Goal: Transaction & Acquisition: Purchase product/service

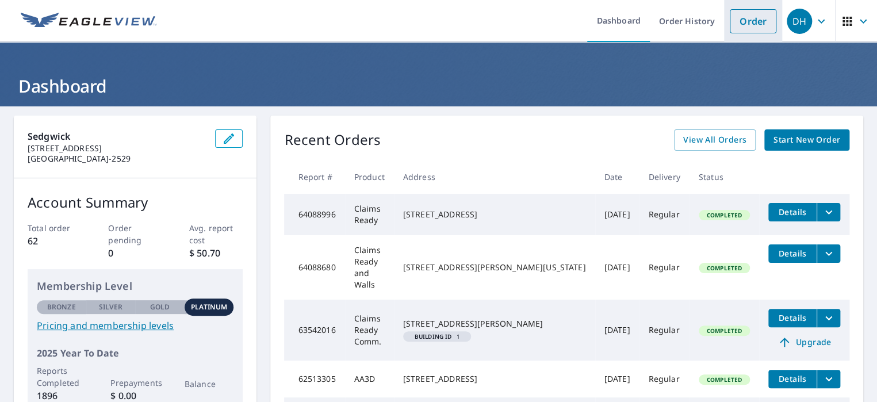
click at [746, 18] on link "Order" at bounding box center [753, 21] width 47 height 24
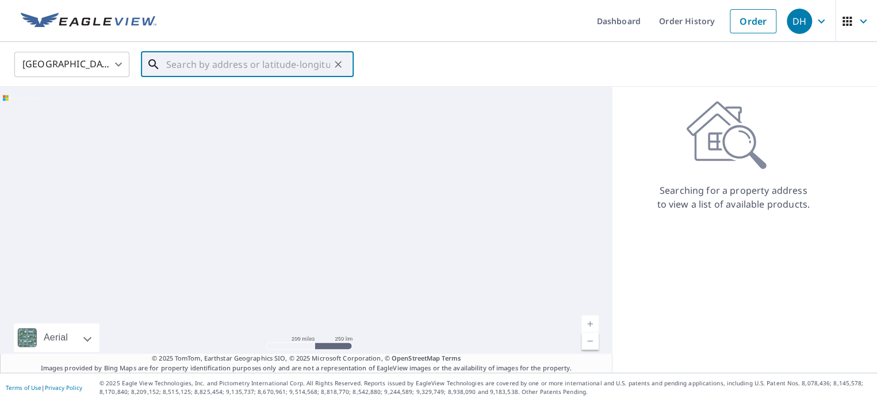
click at [233, 63] on input "text" at bounding box center [248, 64] width 164 height 32
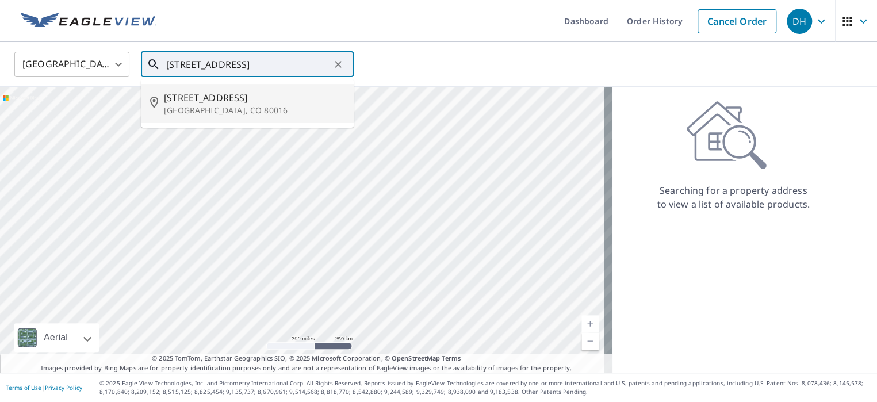
click at [211, 106] on p "[GEOGRAPHIC_DATA], CO 80016" at bounding box center [254, 111] width 181 height 12
type input "[STREET_ADDRESS]"
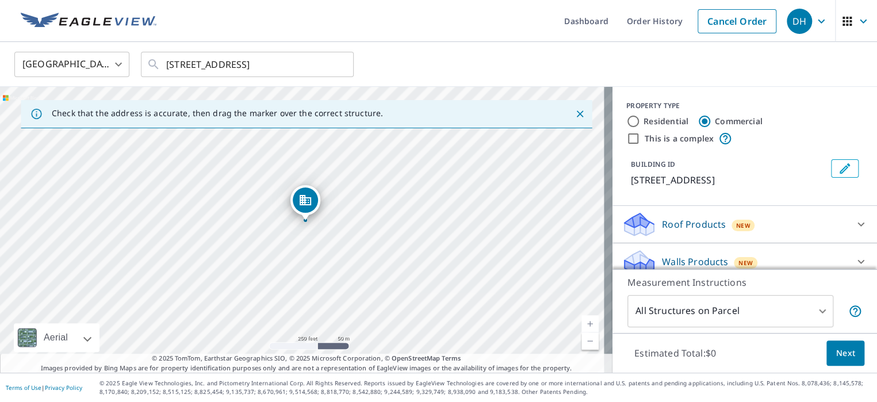
drag, startPoint x: 304, startPoint y: 207, endPoint x: 308, endPoint y: 200, distance: 7.7
click at [626, 118] on input "Residential" at bounding box center [633, 121] width 14 height 14
radio input "true"
type input "1"
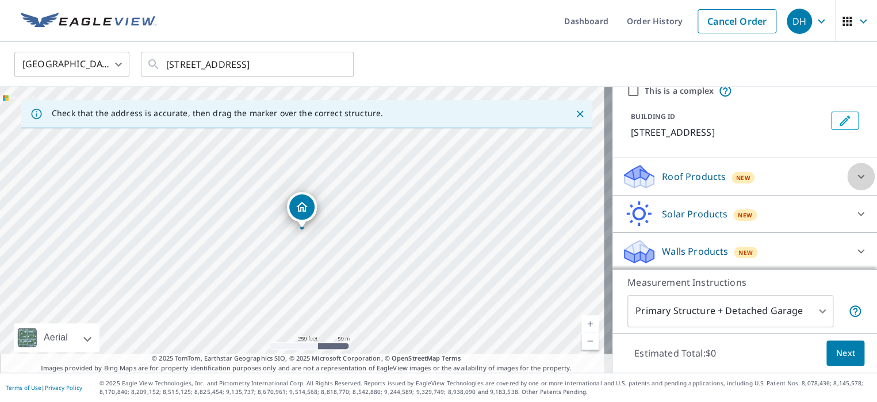
click at [854, 175] on icon at bounding box center [861, 177] width 14 height 14
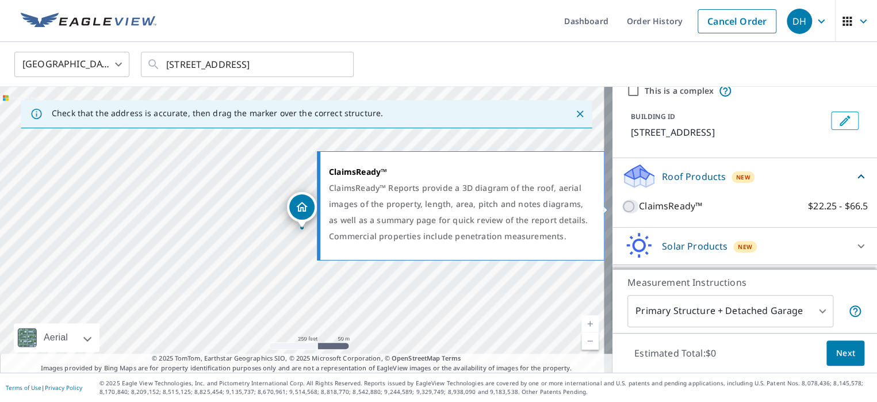
click at [622, 204] on input "ClaimsReady™ $22.25 - $66.5" at bounding box center [630, 207] width 17 height 14
checkbox input "true"
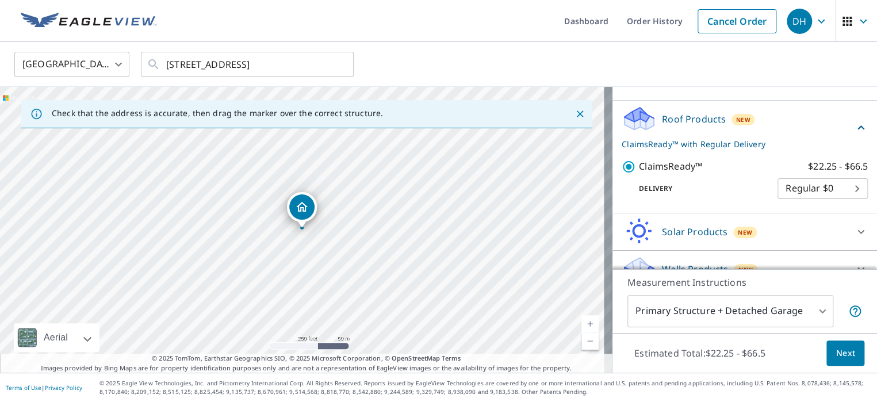
scroll to position [124, 0]
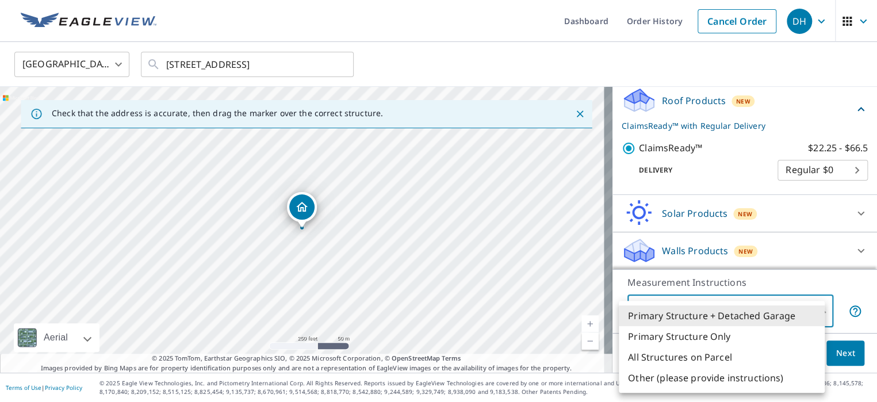
click at [813, 309] on body "DH DH Dashboard Order History Cancel Order DH [GEOGRAPHIC_DATA] [GEOGRAPHIC_DAT…" at bounding box center [438, 201] width 877 height 402
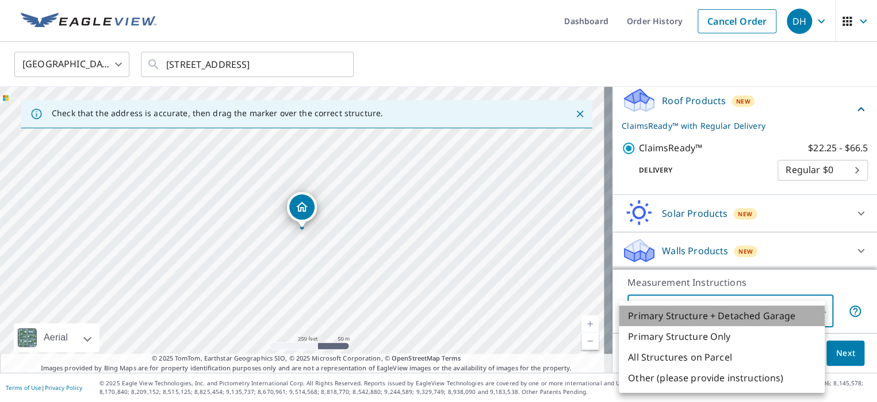
click at [813, 309] on li "Primary Structure + Detached Garage" at bounding box center [722, 315] width 206 height 21
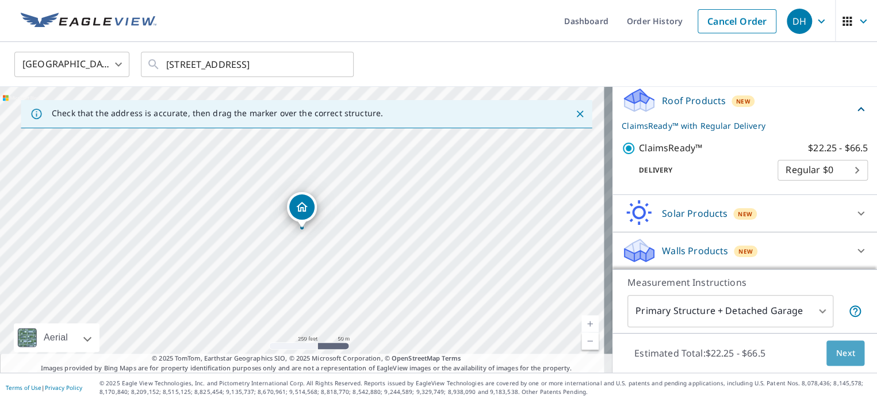
click at [836, 348] on span "Next" at bounding box center [846, 353] width 20 height 14
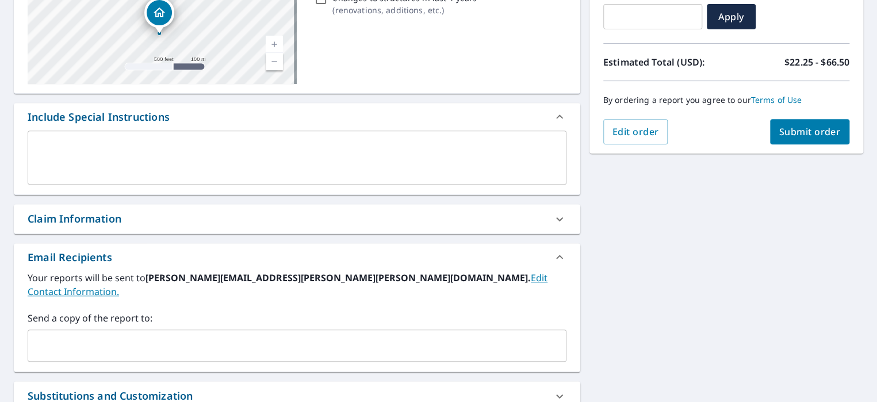
scroll to position [271, 0]
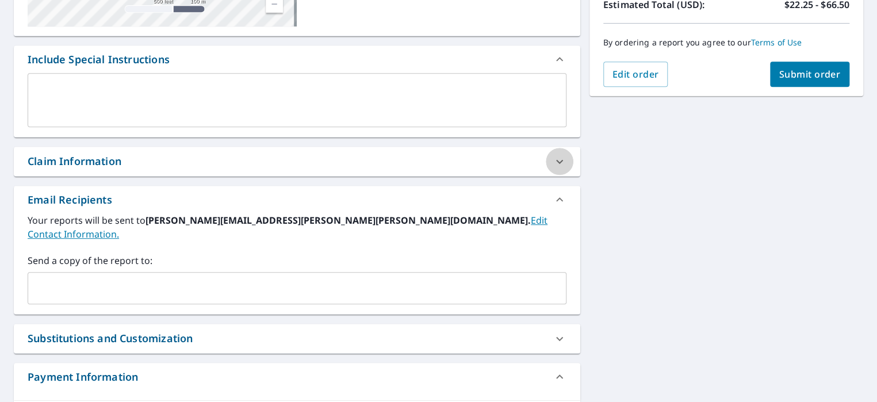
click at [555, 160] on icon at bounding box center [560, 162] width 14 height 14
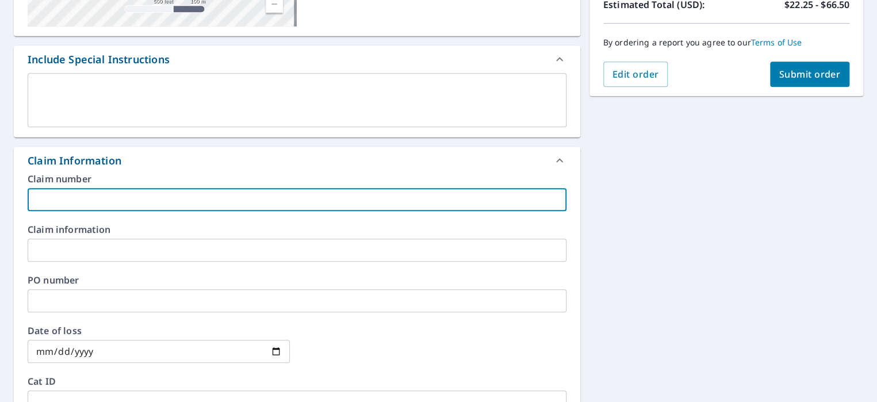
click at [51, 199] on input "text" at bounding box center [297, 199] width 539 height 23
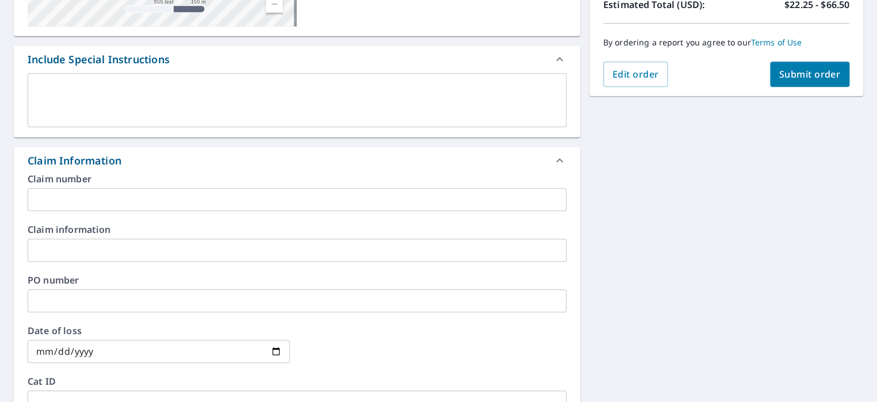
click at [48, 194] on input "text" at bounding box center [297, 199] width 539 height 23
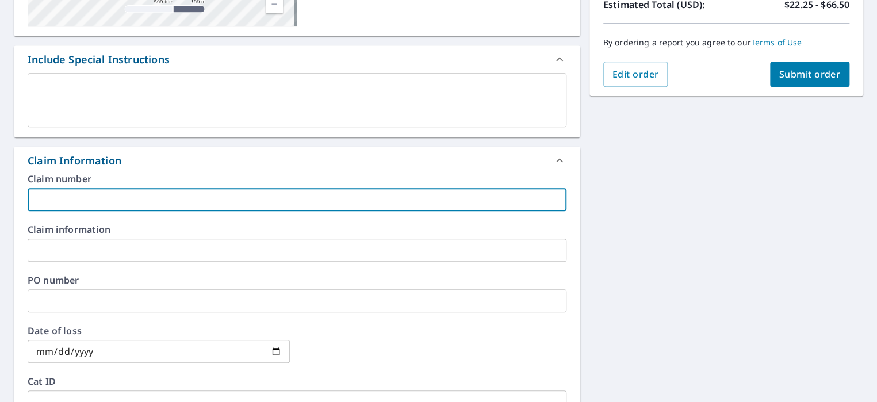
paste input "251006-001"
type input "251006-001"
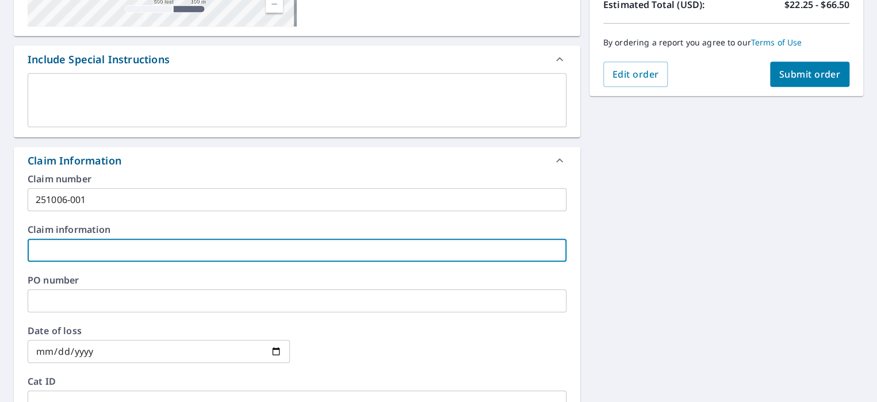
click at [47, 248] on input "text" at bounding box center [297, 250] width 539 height 23
type input "Graebel Relocation Services Worldwide, Inc."
click at [101, 353] on input "date" at bounding box center [159, 351] width 262 height 23
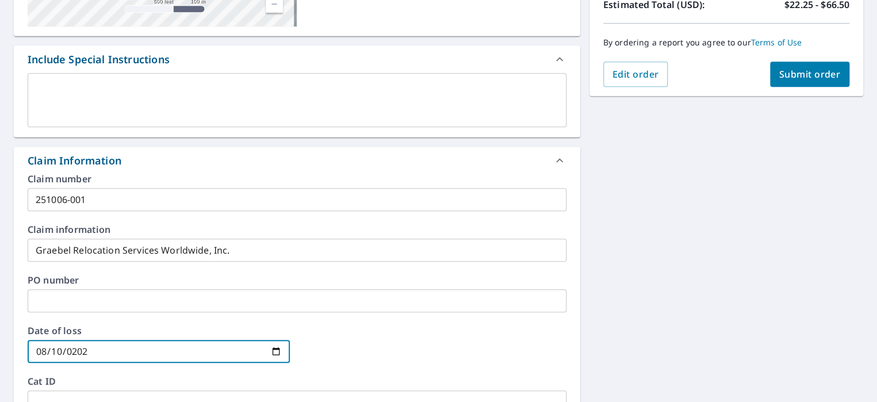
type input "[DATE]"
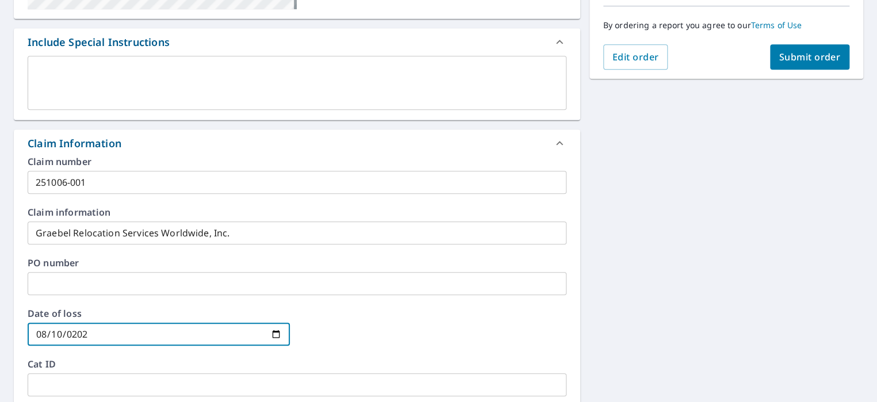
scroll to position [0, 0]
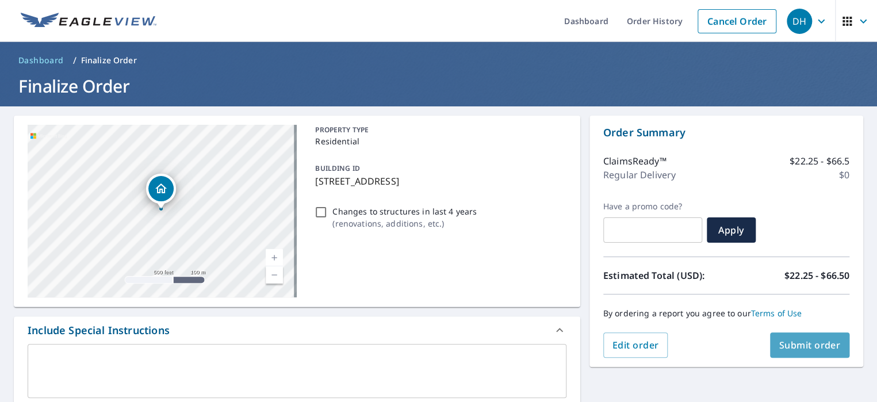
click at [808, 340] on span "Submit order" at bounding box center [810, 345] width 62 height 13
